Goal: Navigation & Orientation: Find specific page/section

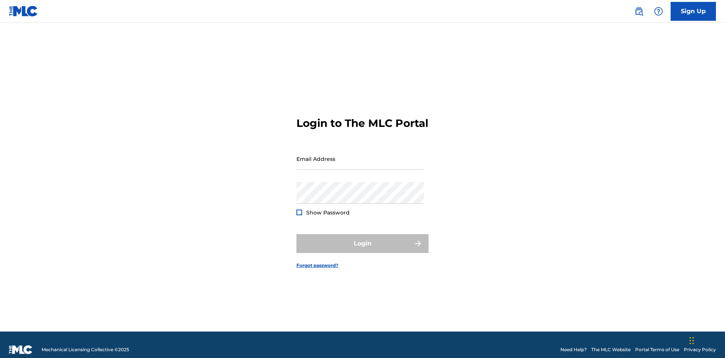
scroll to position [10, 0]
click at [360, 155] on input "Email Address" at bounding box center [361, 159] width 128 height 22
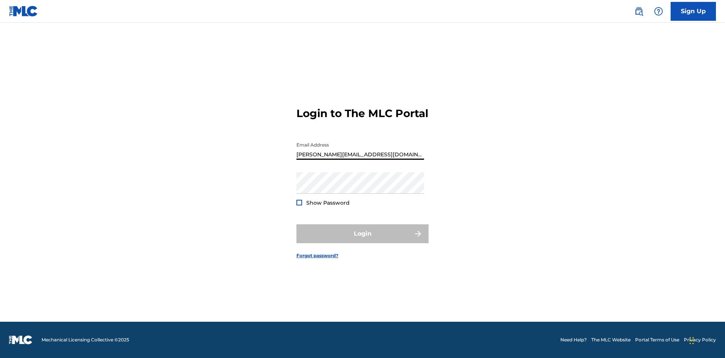
type input "[PERSON_NAME][EMAIL_ADDRESS][DOMAIN_NAME]"
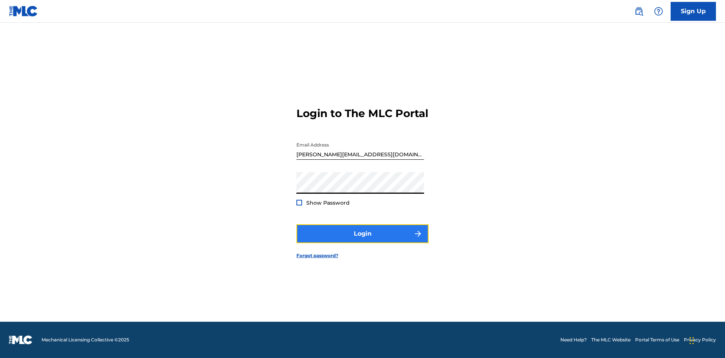
click at [363, 240] on button "Login" at bounding box center [363, 233] width 132 height 19
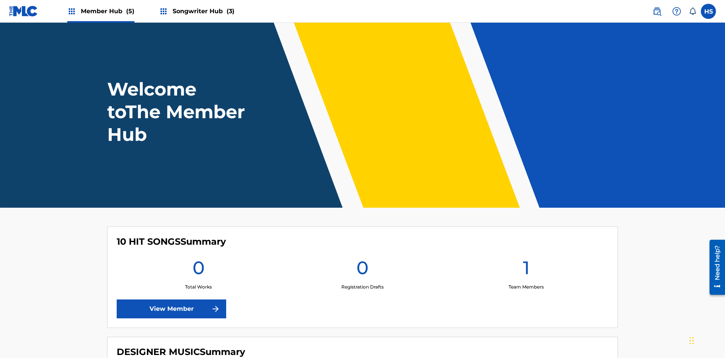
scroll to position [32, 0]
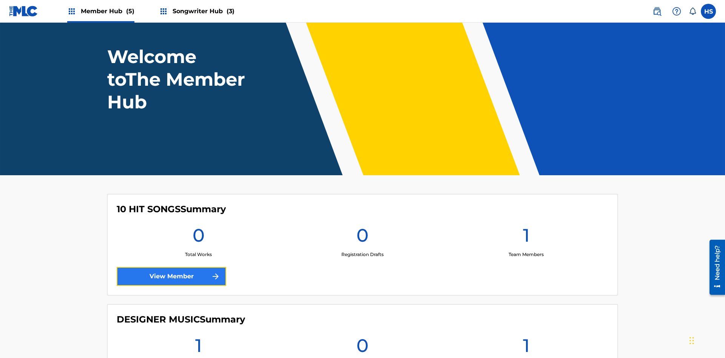
click at [171, 267] on link "View Member" at bounding box center [172, 276] width 110 height 19
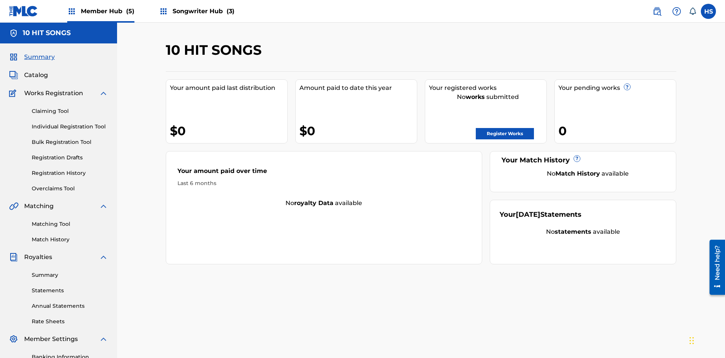
click at [202, 11] on span "Songwriter Hub (3)" at bounding box center [204, 11] width 62 height 9
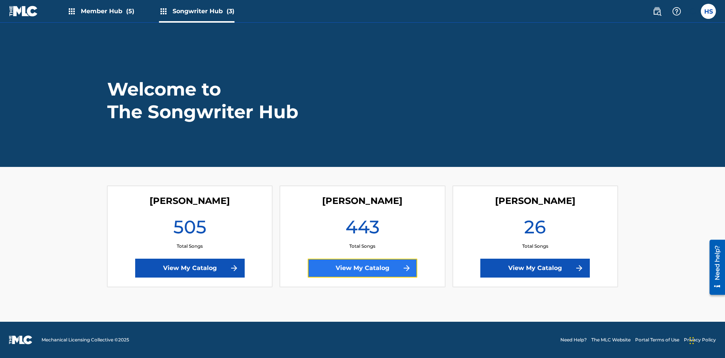
click at [363, 268] on link "View My Catalog" at bounding box center [363, 268] width 110 height 19
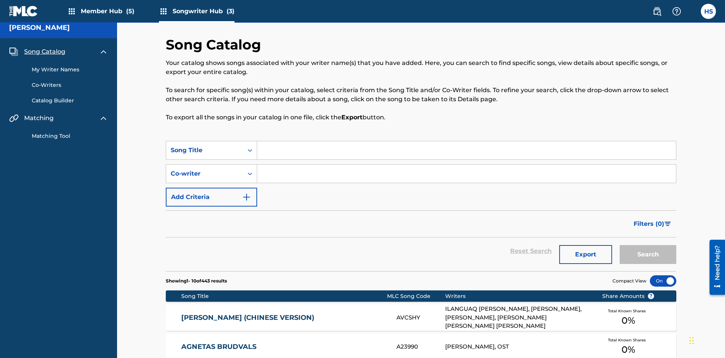
click at [45, 50] on span "Song Catalog" at bounding box center [44, 51] width 41 height 9
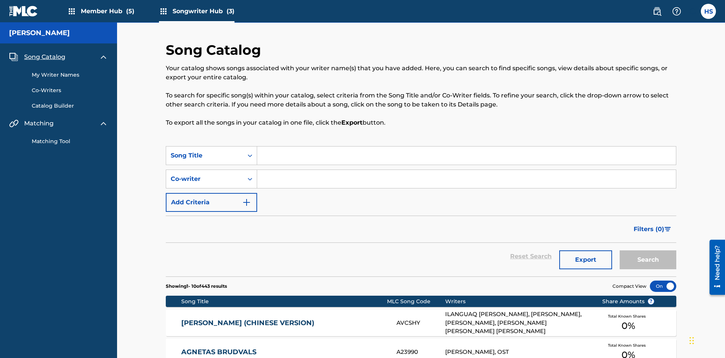
click at [70, 71] on link "My Writer Names" at bounding box center [70, 75] width 76 height 8
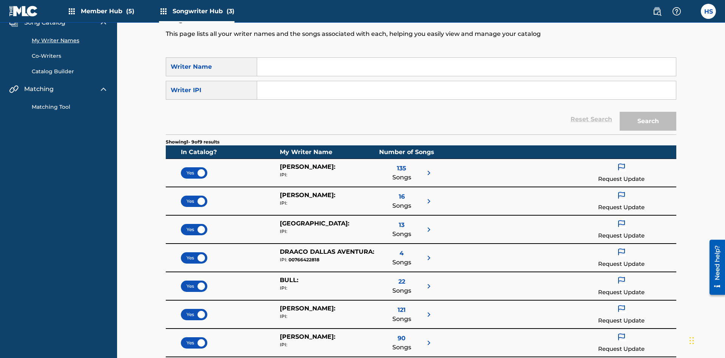
click at [70, 68] on link "Catalog Builder" at bounding box center [70, 72] width 76 height 8
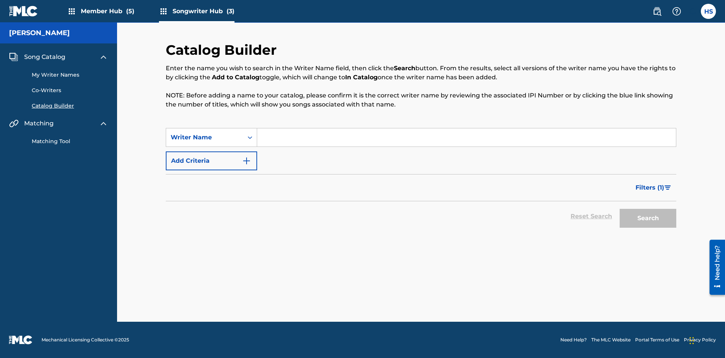
click at [70, 90] on link "Co-Writers" at bounding box center [70, 90] width 76 height 8
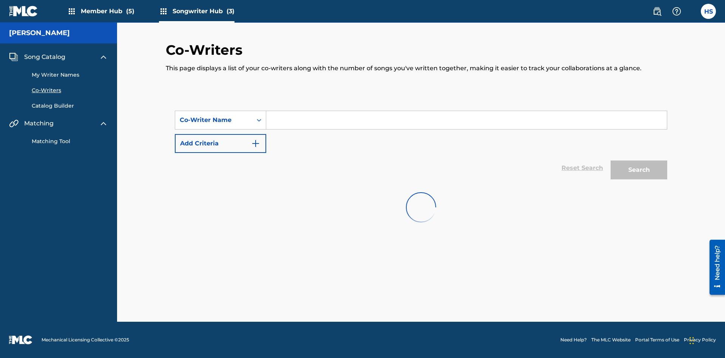
click at [70, 141] on link "Matching Tool" at bounding box center [70, 141] width 76 height 8
